Goal: Task Accomplishment & Management: Complete application form

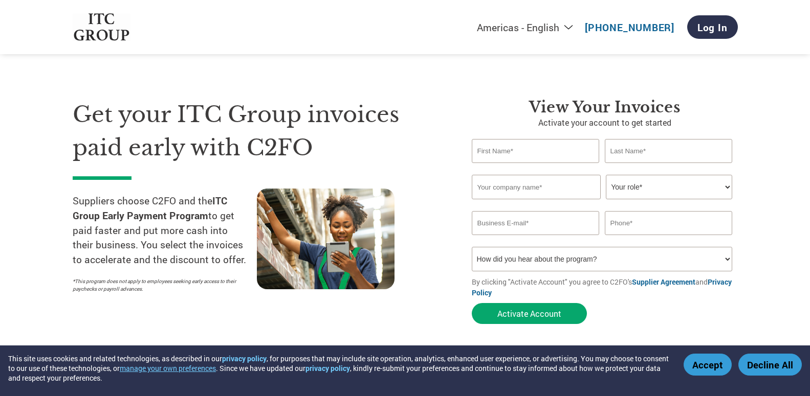
click at [712, 365] on button "Accept" at bounding box center [707, 365] width 48 height 22
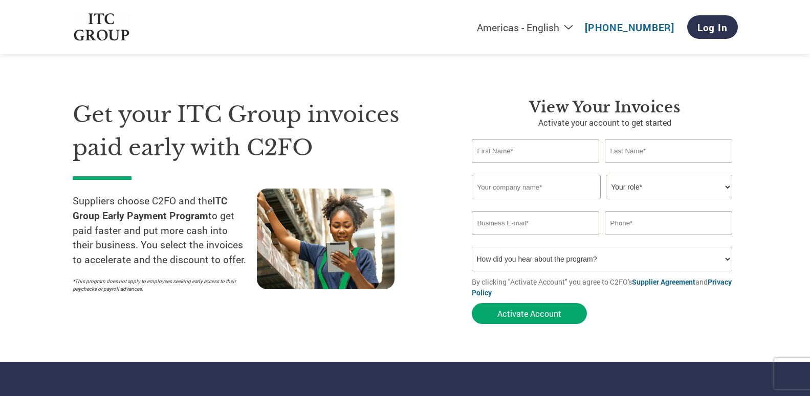
click at [472, 247] on select "How did you hear about the program? Received a letter Email Social Media Online…" at bounding box center [602, 259] width 261 height 25
select select "Email"
click option "Email" at bounding box center [0, 0] width 0 height 0
click at [514, 163] on input "text" at bounding box center [536, 151] width 128 height 24
type input "abhijit"
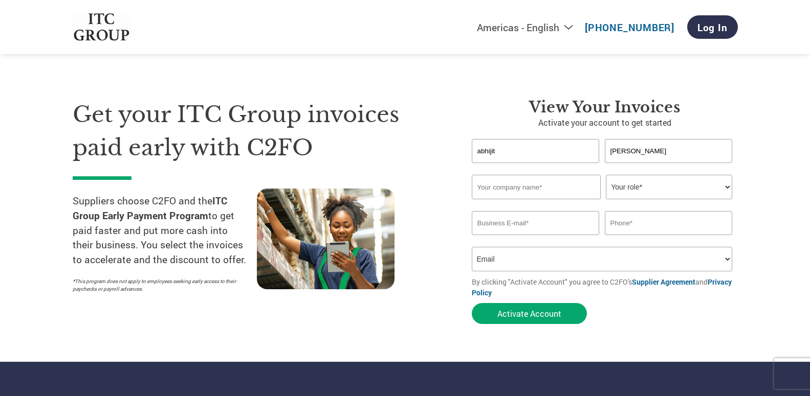
type input "[PERSON_NAME]"
type input "a"
type input "Abhijit Communication"
click at [606, 175] on select "Your role* CFO Controller Credit Manager Finance Director Treasurer CEO Preside…" at bounding box center [669, 187] width 126 height 25
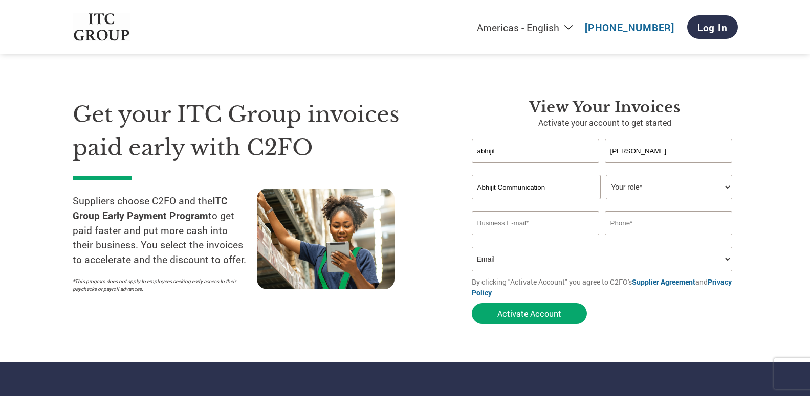
select select "OWNER_FOUNDER"
click option "Owner/Founder" at bounding box center [0, 0] width 0 height 0
click at [541, 235] on input "email" at bounding box center [536, 223] width 128 height 24
type input "[EMAIL_ADDRESS][DOMAIN_NAME]"
click at [643, 235] on input "text" at bounding box center [669, 223] width 128 height 24
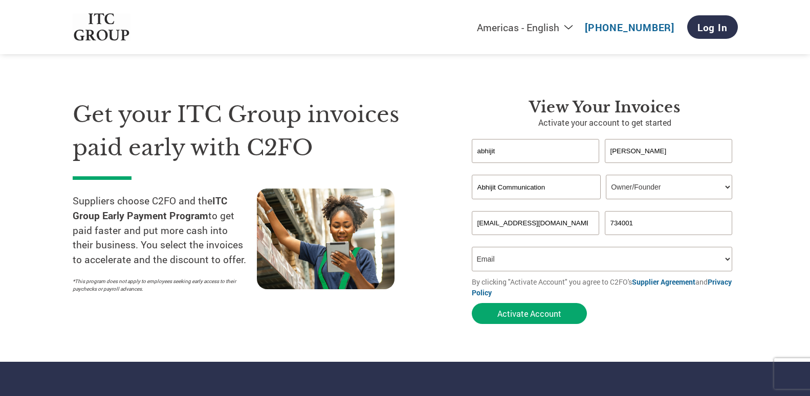
click at [774, 281] on section "Get your ITC Group invoices paid early with C2FO Suppliers choose C2FO and the …" at bounding box center [405, 201] width 810 height 321
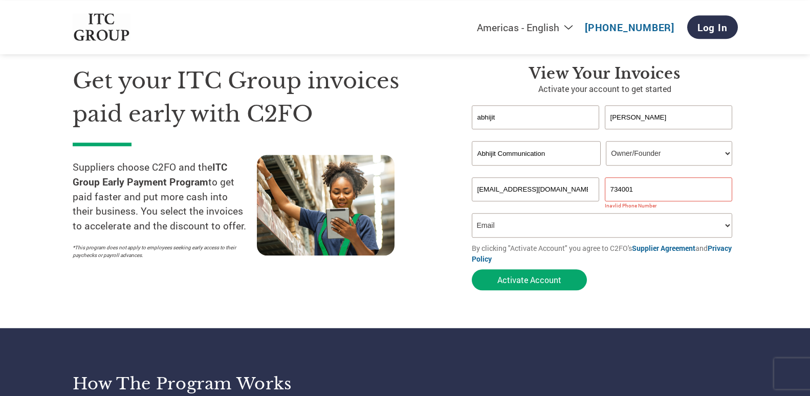
scroll to position [68, 0]
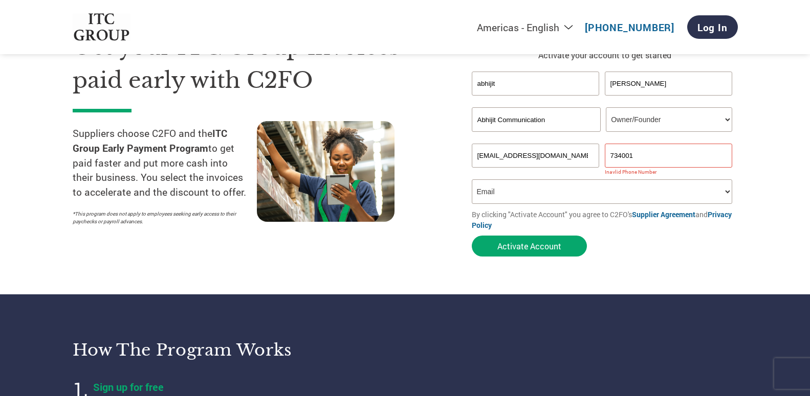
click at [671, 168] on input "734001" at bounding box center [669, 156] width 128 height 24
type input "7"
type input "9614229609"
click at [779, 253] on section "Get your ITC Group invoices paid early with C2FO Suppliers choose C2FO and the …" at bounding box center [405, 133] width 810 height 321
click at [539, 257] on button "Activate Account" at bounding box center [529, 246] width 115 height 21
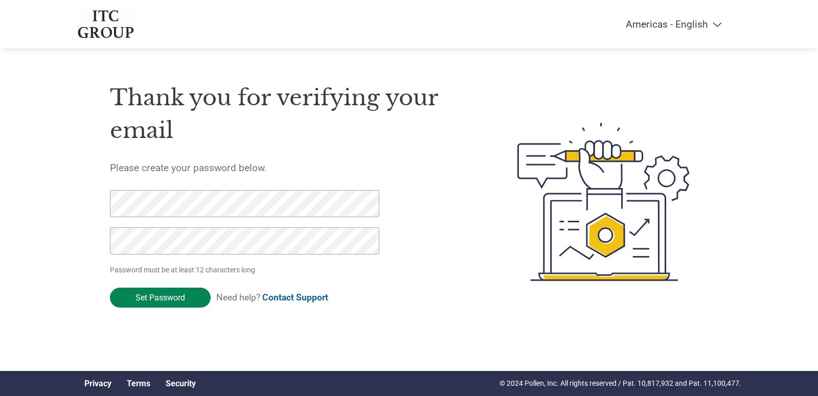
click at [174, 308] on input "Set Password" at bounding box center [160, 298] width 101 height 20
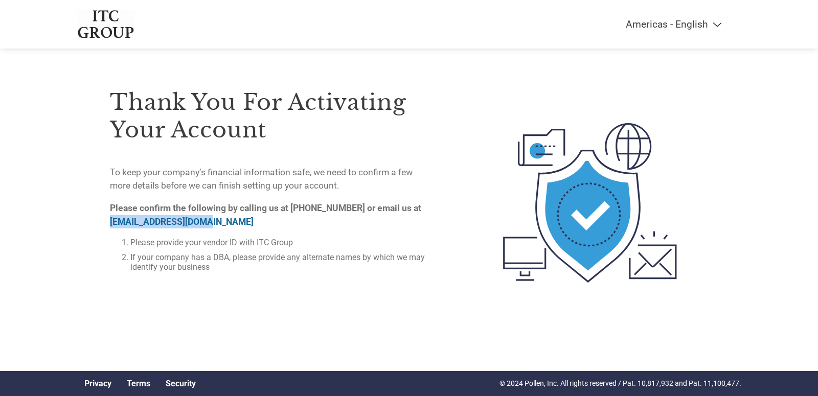
drag, startPoint x: 109, startPoint y: 270, endPoint x: 228, endPoint y: 273, distance: 119.2
copy link "on-boarding@c2fo.com"
drag, startPoint x: 221, startPoint y: 295, endPoint x: 333, endPoint y: 296, distance: 112.5
click at [333, 248] on li "Please provide your vendor ID with ITC Group" at bounding box center [278, 243] width 296 height 10
copy li "vendor ID with ITC Group"
